Goal: Task Accomplishment & Management: Complete application form

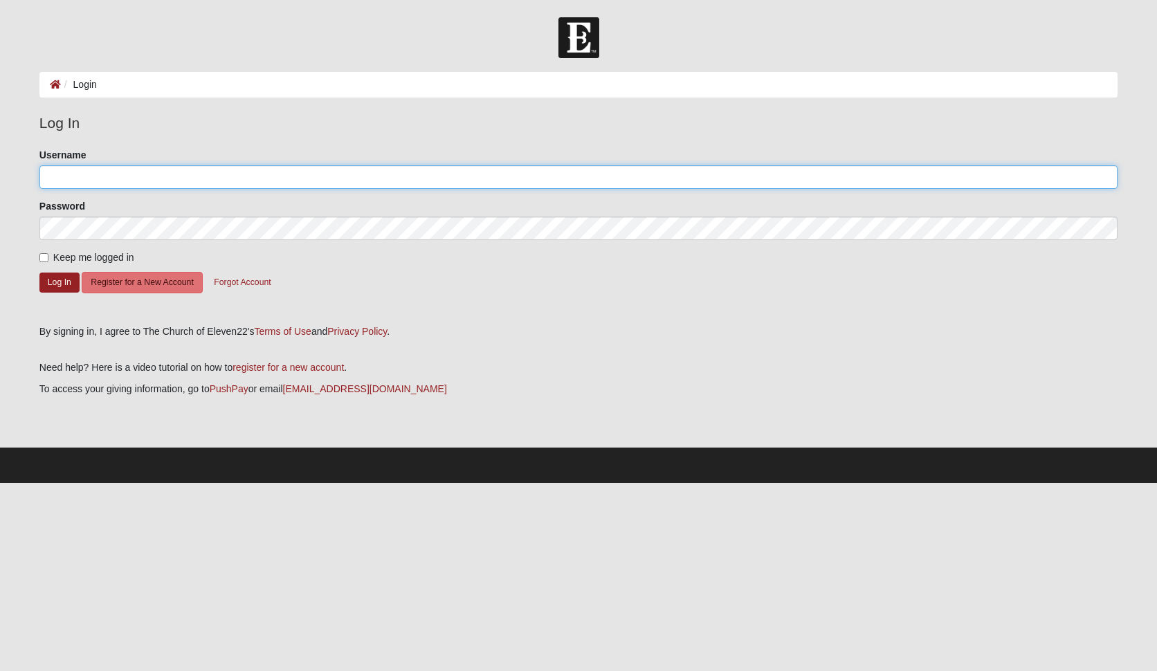
click at [66, 177] on input "Username" at bounding box center [578, 177] width 1078 height 24
type input "[EMAIL_ADDRESS][DOMAIN_NAME]"
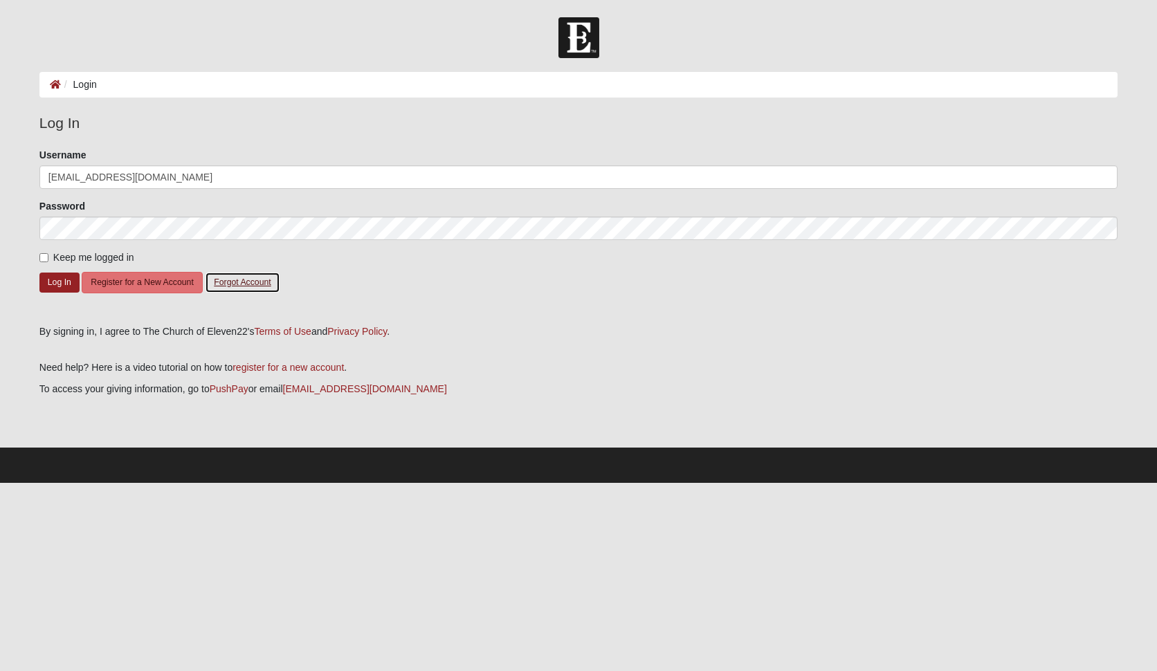
click at [241, 284] on button "Forgot Account" at bounding box center [242, 282] width 75 height 21
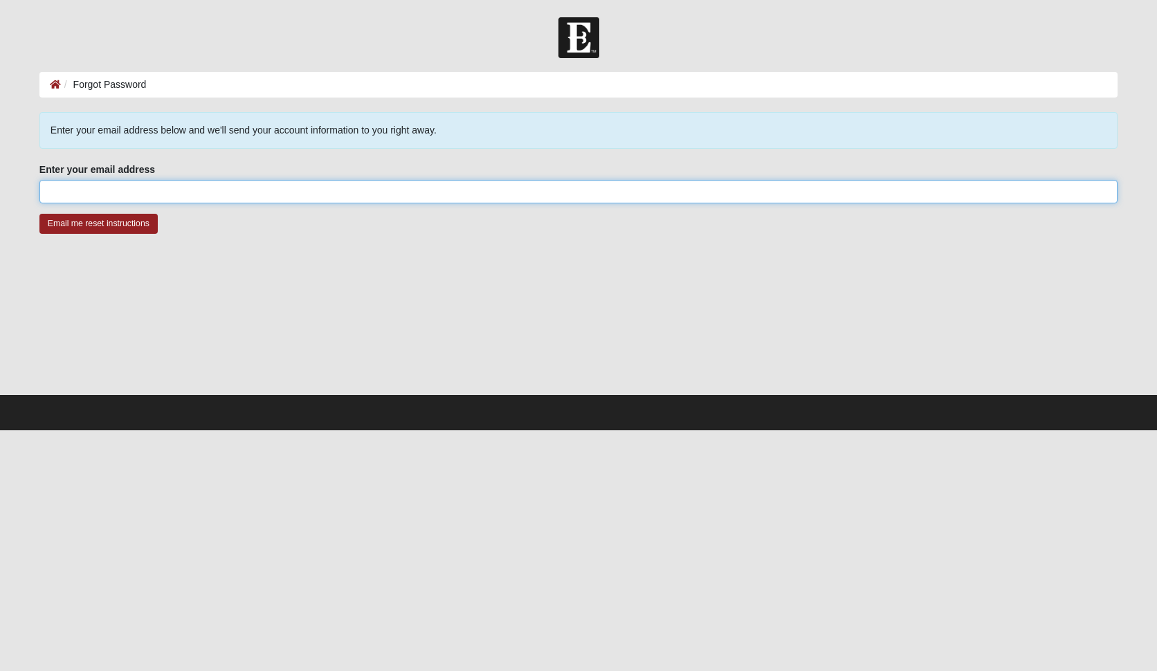
click at [125, 186] on input "Enter your email address" at bounding box center [578, 192] width 1078 height 24
type input "[EMAIL_ADDRESS][DOMAIN_NAME]"
click at [95, 224] on input "Email me reset instructions" at bounding box center [98, 224] width 118 height 20
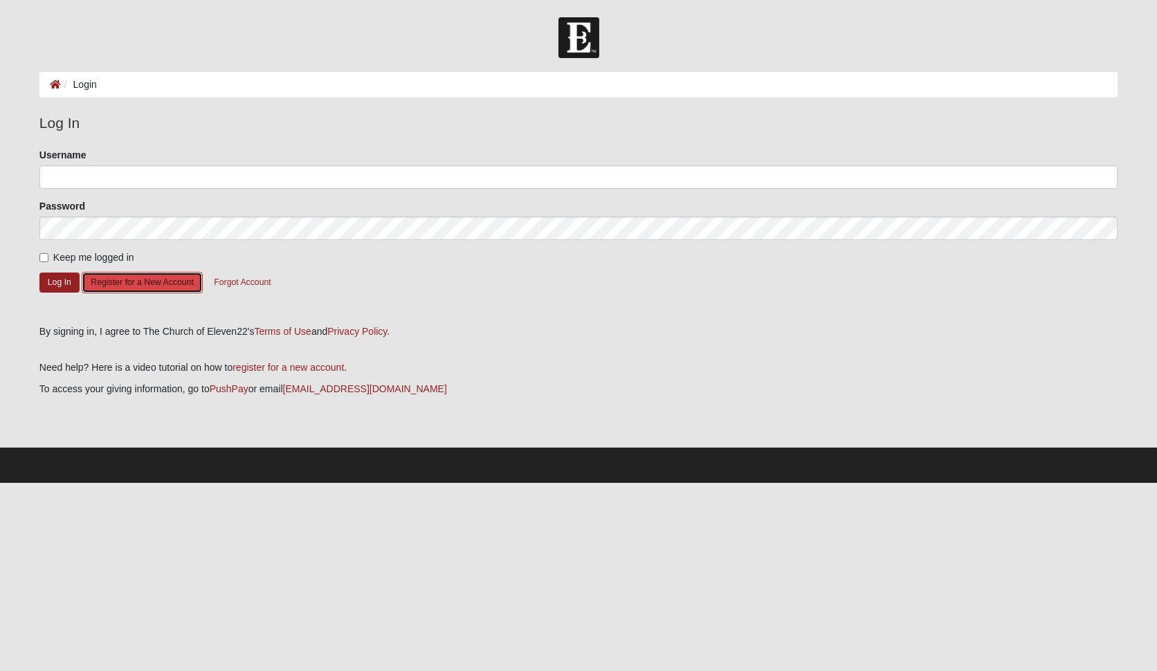
click at [129, 284] on button "Register for a New Account" at bounding box center [142, 282] width 120 height 21
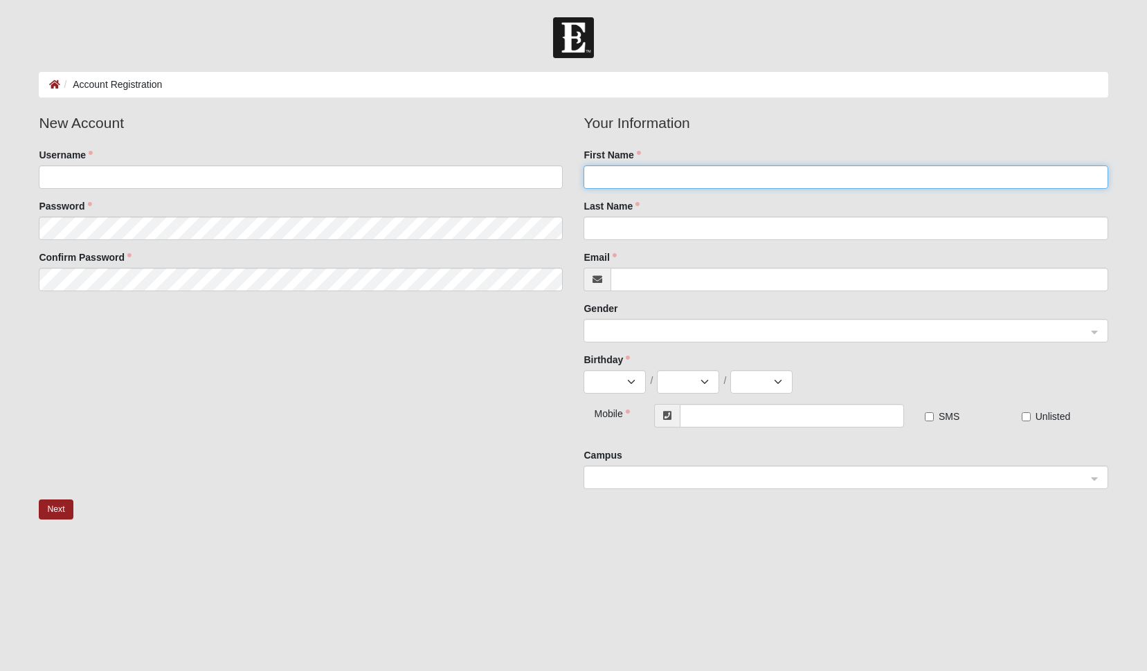
click at [656, 187] on input "First Name" at bounding box center [845, 177] width 524 height 24
type input "Richard"
type input "Adena"
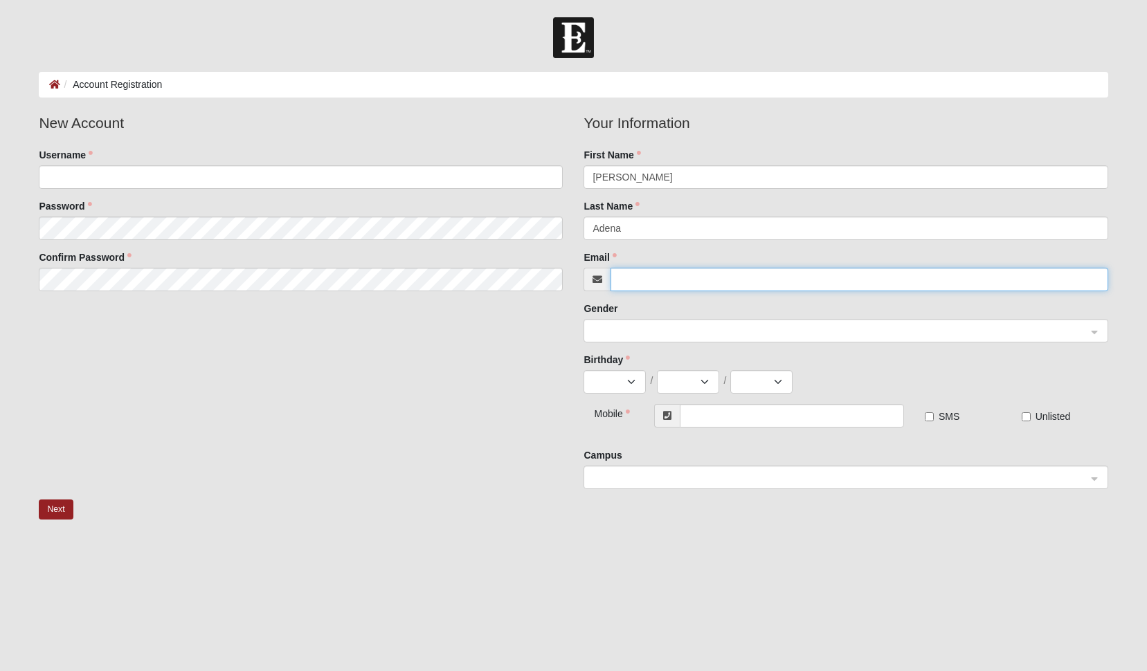
type input "[EMAIL_ADDRESS][DOMAIN_NAME]"
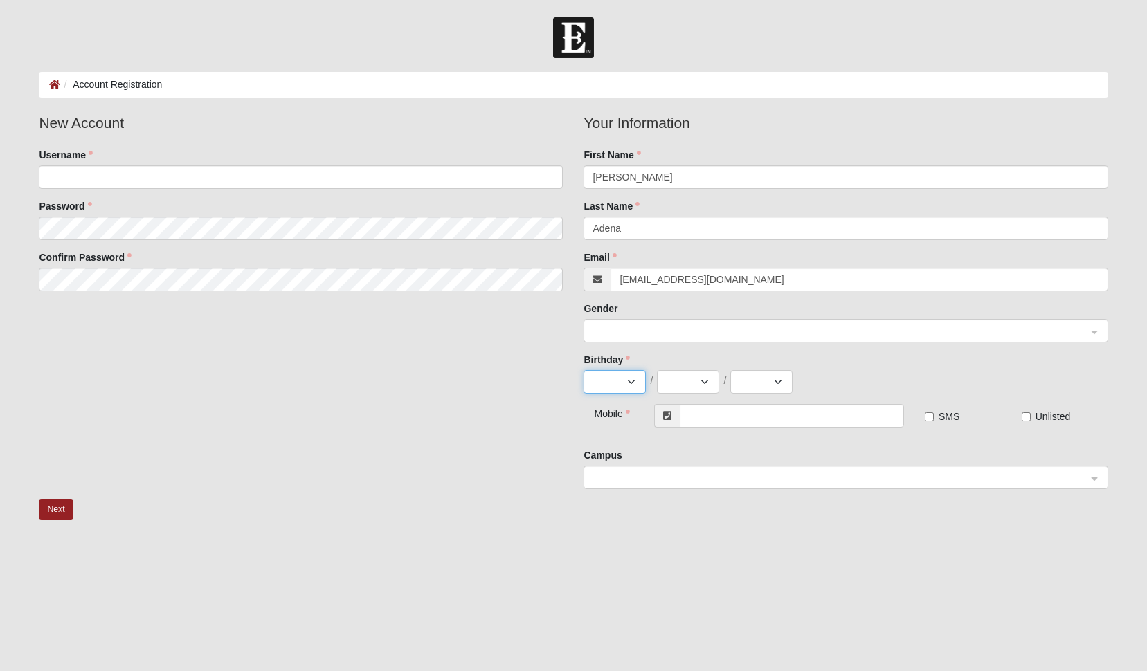
select select "2"
select select "26"
select select "1949"
type input "[PHONE_NUMBER]"
click at [796, 329] on span at bounding box center [838, 331] width 493 height 15
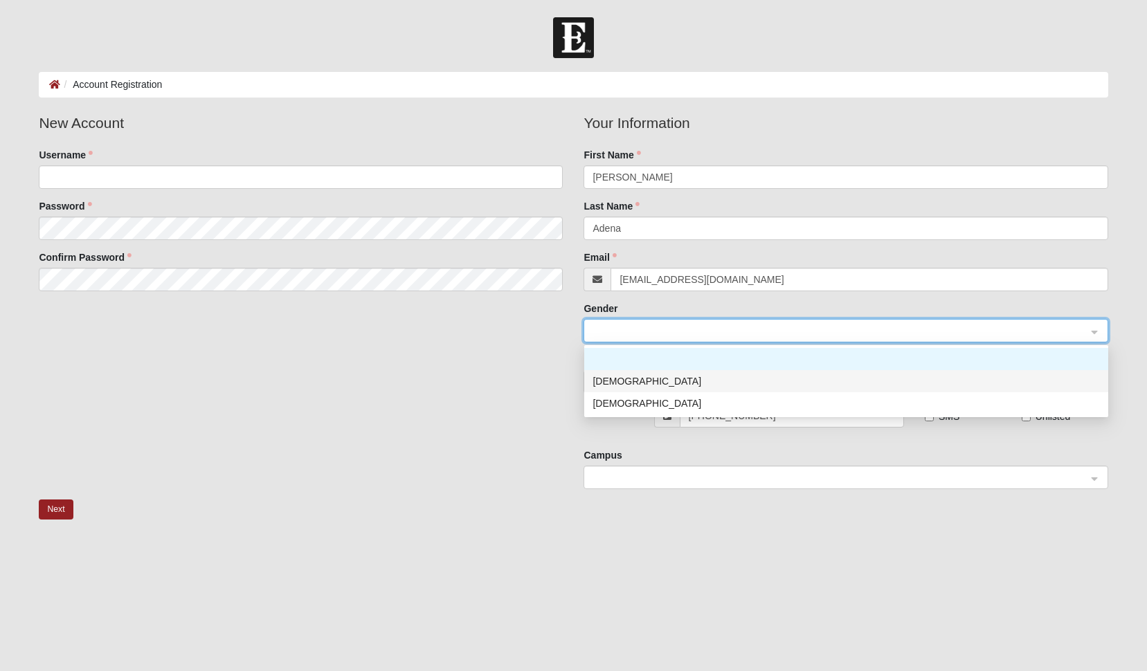
click at [603, 376] on div "[DEMOGRAPHIC_DATA]" at bounding box center [845, 381] width 507 height 15
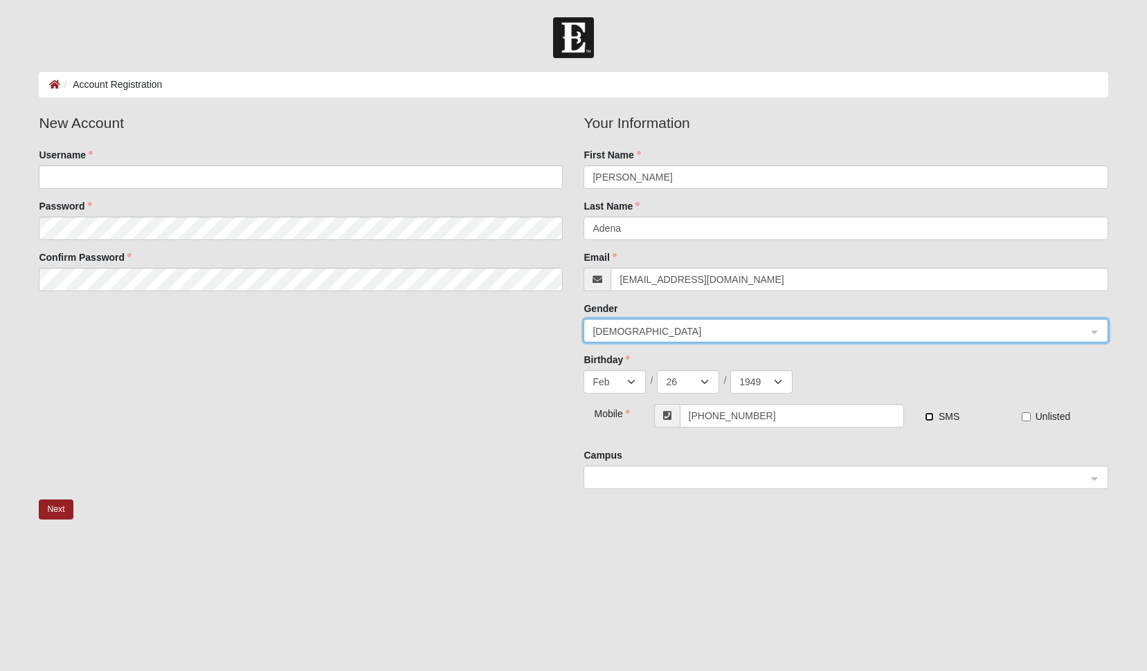
click at [925, 418] on input "SMS" at bounding box center [928, 416] width 9 height 9
checkbox input "true"
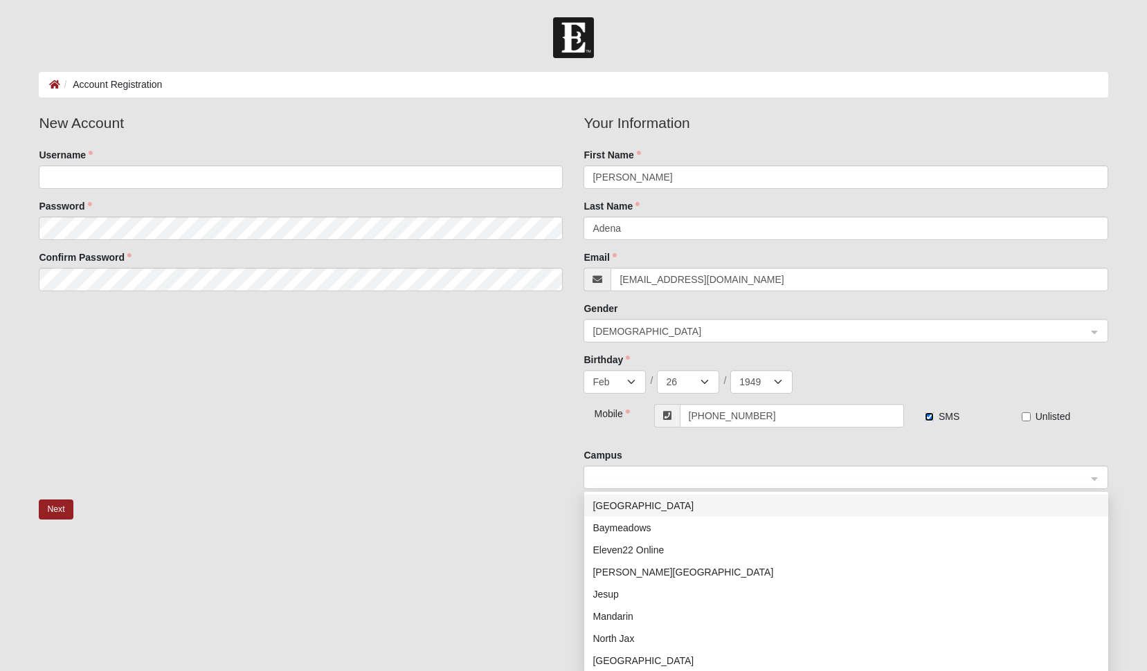
click at [1098, 479] on div at bounding box center [845, 478] width 522 height 24
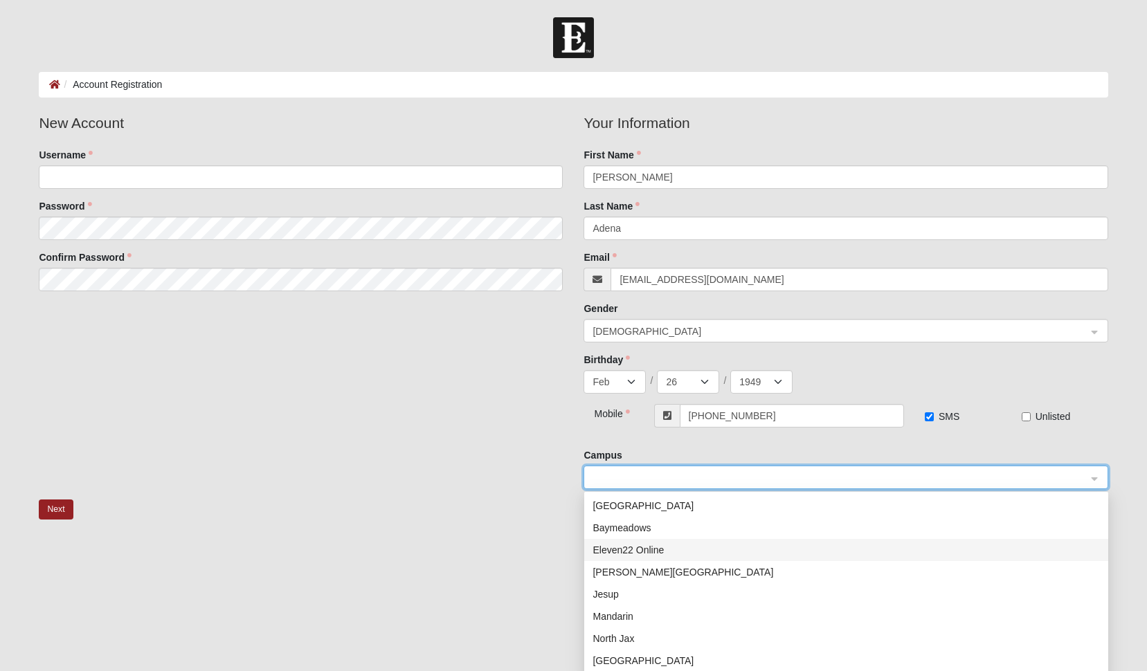
click at [664, 552] on div "Eleven22 Online" at bounding box center [845, 550] width 507 height 15
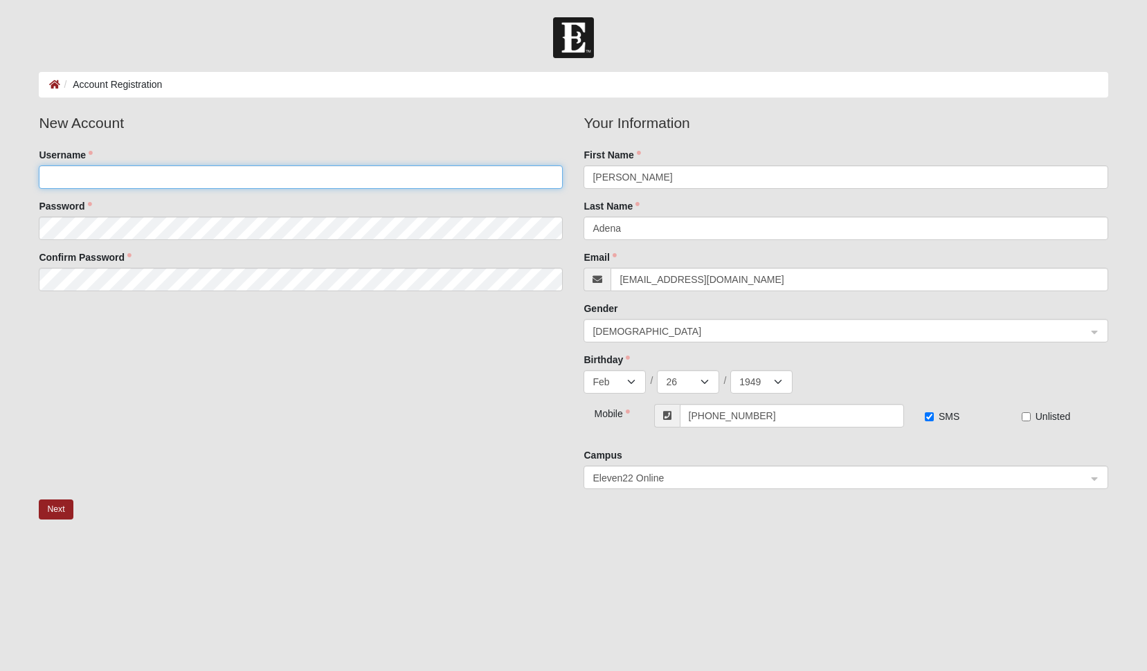
click at [98, 175] on input "Username" at bounding box center [301, 177] width 524 height 24
drag, startPoint x: 98, startPoint y: 175, endPoint x: 8, endPoint y: 180, distance: 89.4
click at [8, 180] on form "Log In Account Registration Account Registration Error Please correct the follo…" at bounding box center [573, 366] width 1147 height 699
click at [79, 180] on input "Username" at bounding box center [301, 177] width 524 height 24
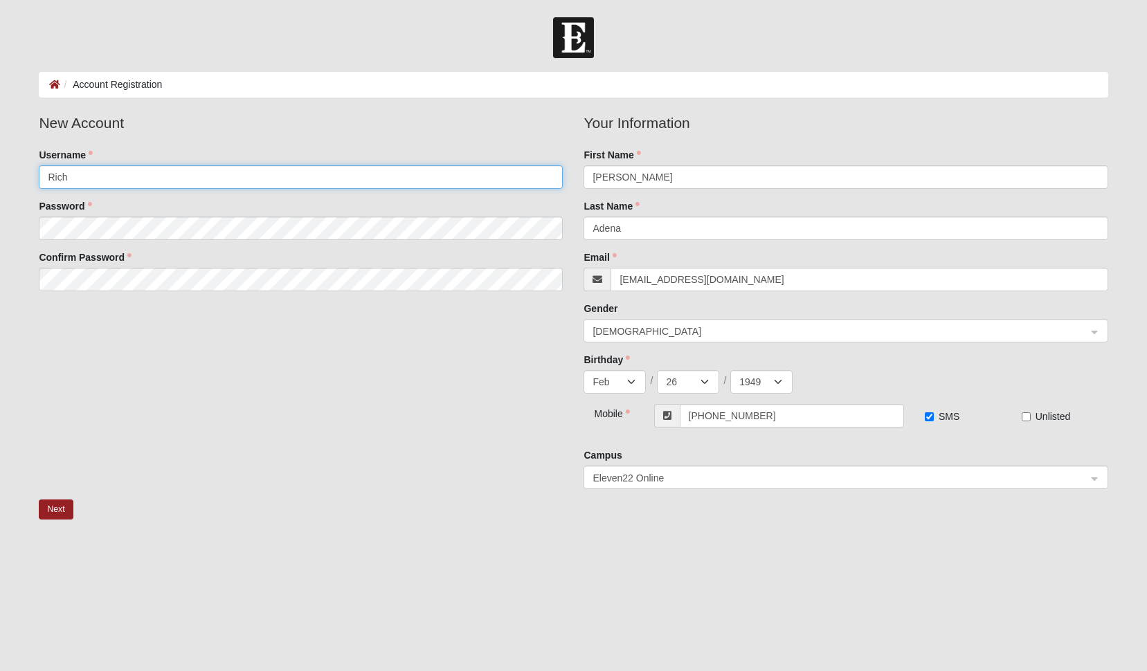
type input "Rich"
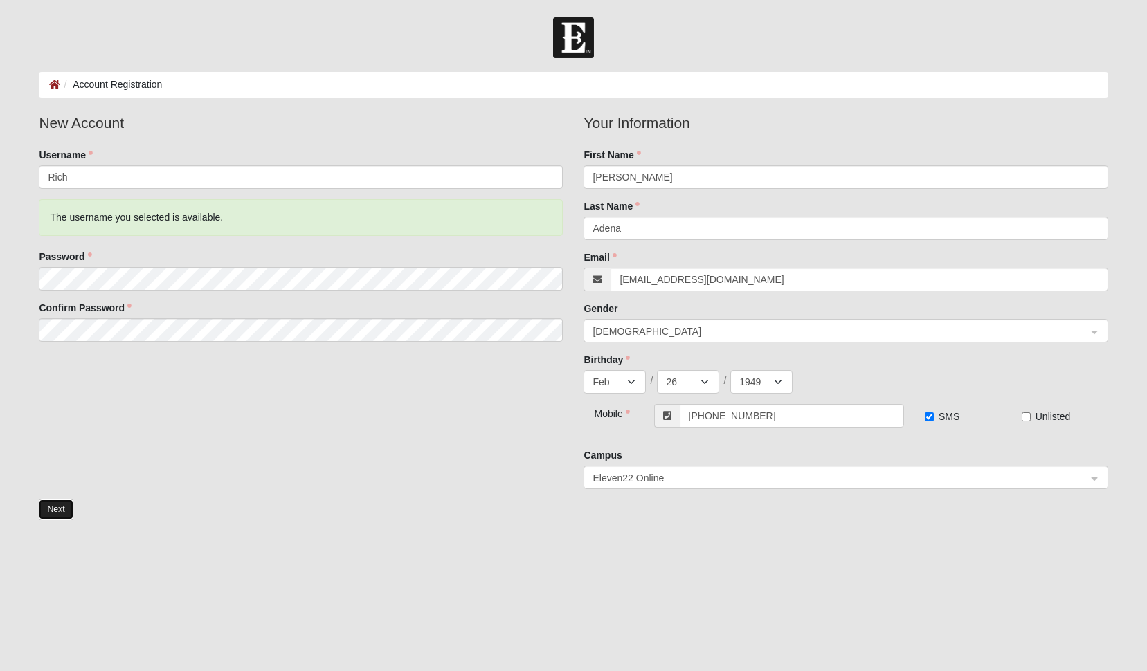
click at [53, 506] on button "Next" at bounding box center [56, 510] width 34 height 20
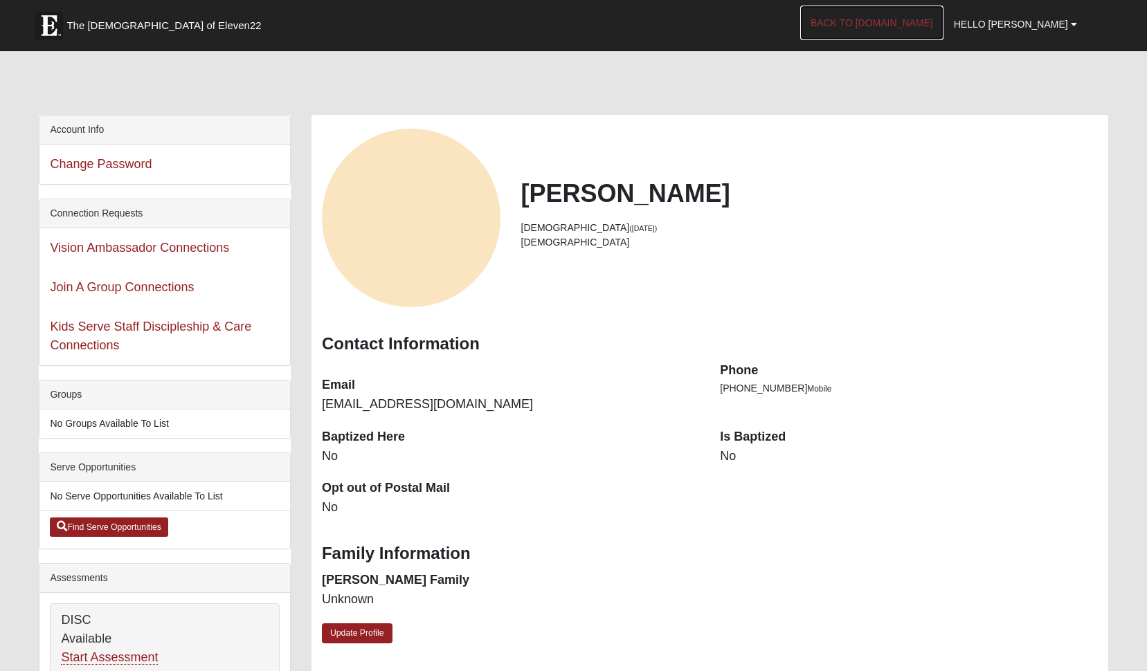
click at [911, 25] on link "Back to [DOMAIN_NAME]" at bounding box center [871, 23] width 143 height 35
click at [887, 21] on link "Back to [DOMAIN_NAME]" at bounding box center [871, 23] width 143 height 35
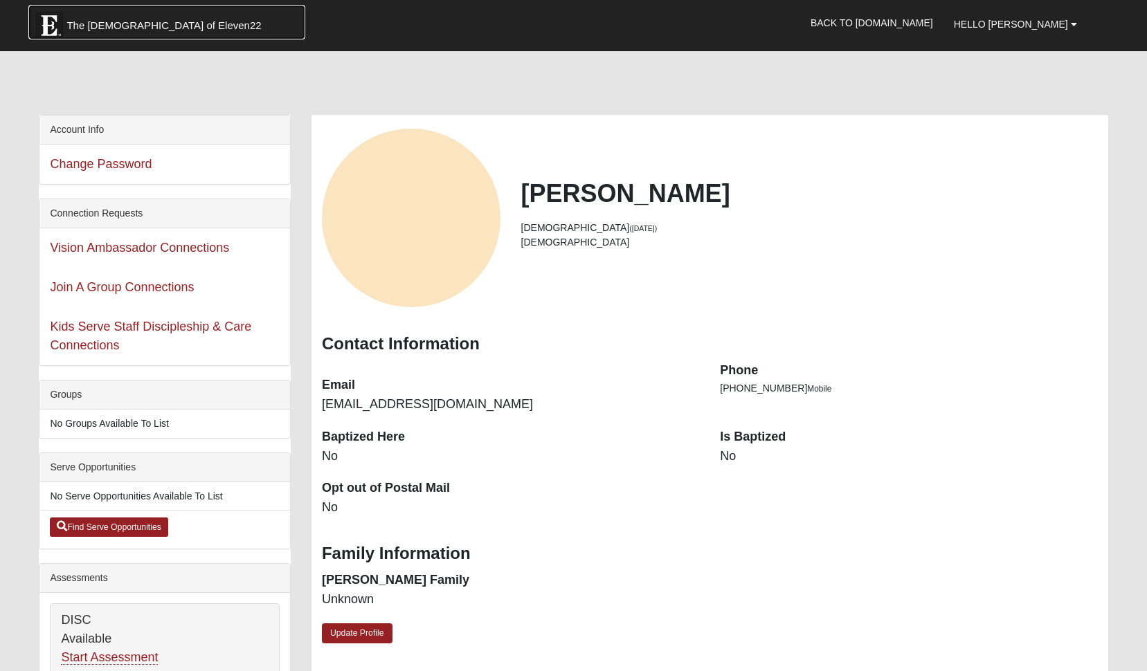
click at [132, 25] on span "The [DEMOGRAPHIC_DATA] of Eleven22" at bounding box center [163, 26] width 194 height 14
